Goal: Check status: Check status

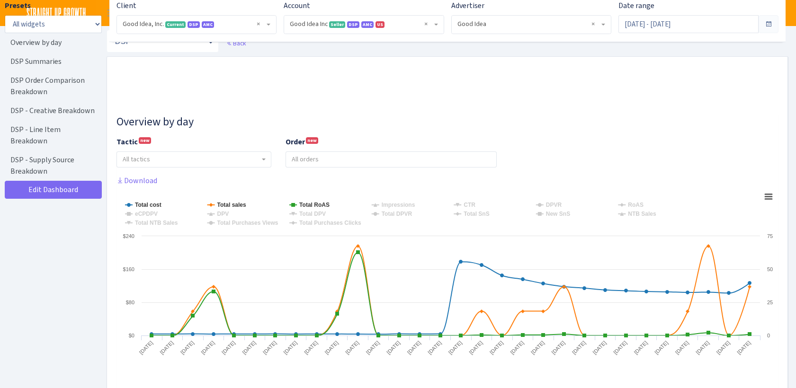
select select "2070955144202371"
select select "583876565419656403"
select select
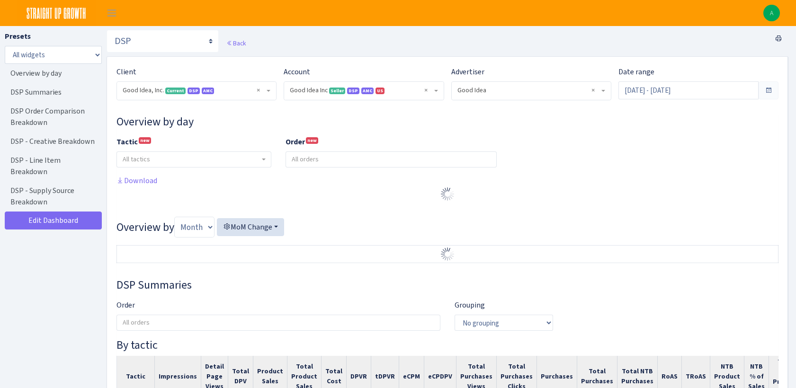
select select "2070955144202371"
select select "583876565419656403"
select select
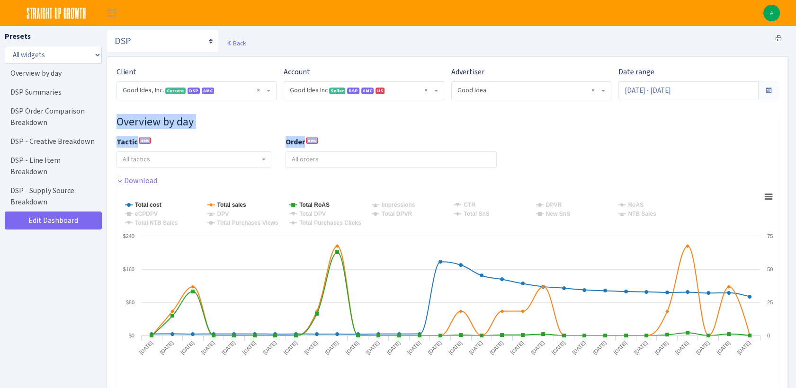
drag, startPoint x: 795, startPoint y: 81, endPoint x: 794, endPoint y: 134, distance: 53.0
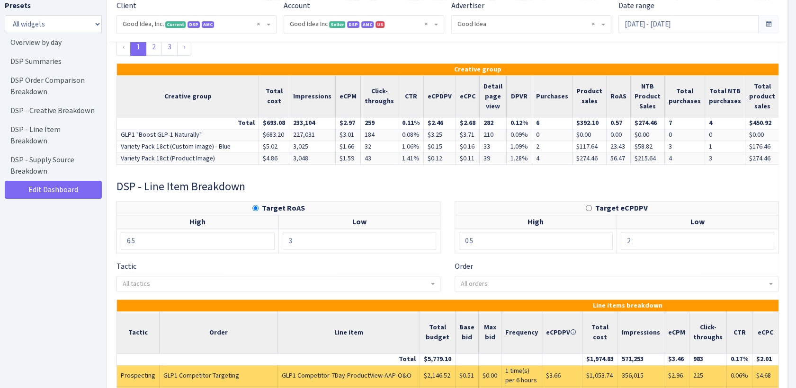
scroll to position [2295, 0]
